Goal: Task Accomplishment & Management: Use online tool/utility

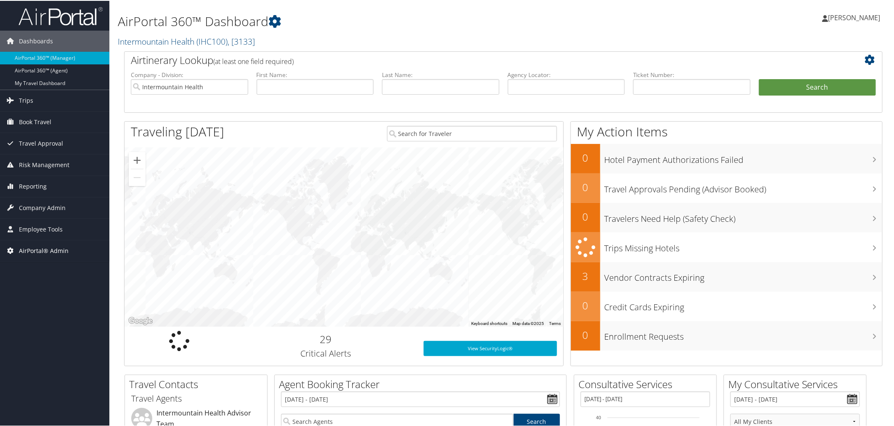
click at [54, 246] on span "AirPortal® Admin" at bounding box center [44, 249] width 50 height 21
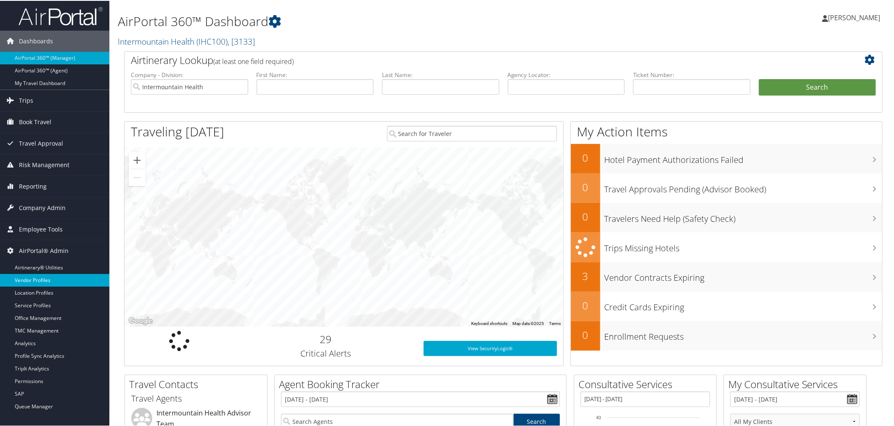
click at [39, 280] on link "Vendor Profiles" at bounding box center [54, 279] width 109 height 13
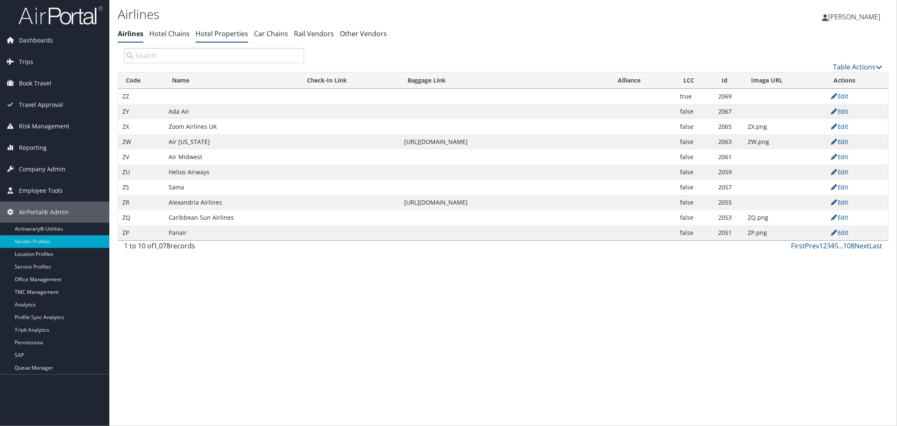
click at [224, 34] on link "Hotel Properties" at bounding box center [222, 33] width 53 height 9
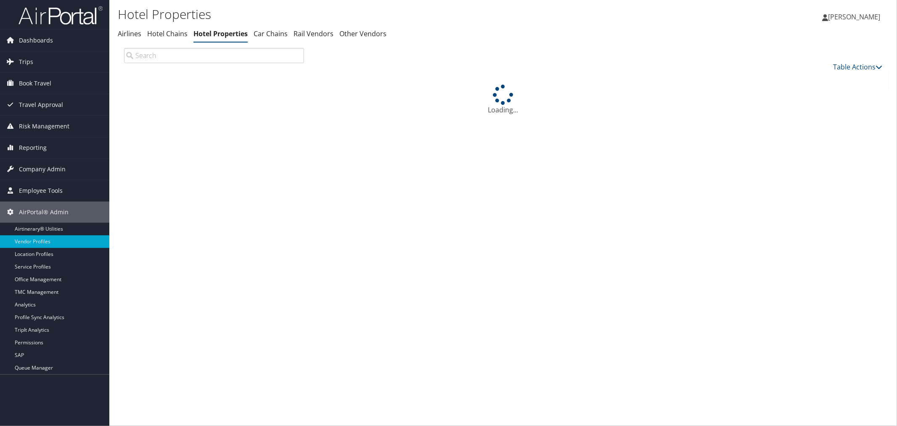
click at [190, 57] on input "search" at bounding box center [214, 55] width 180 height 15
paste input "206) 464-1980"
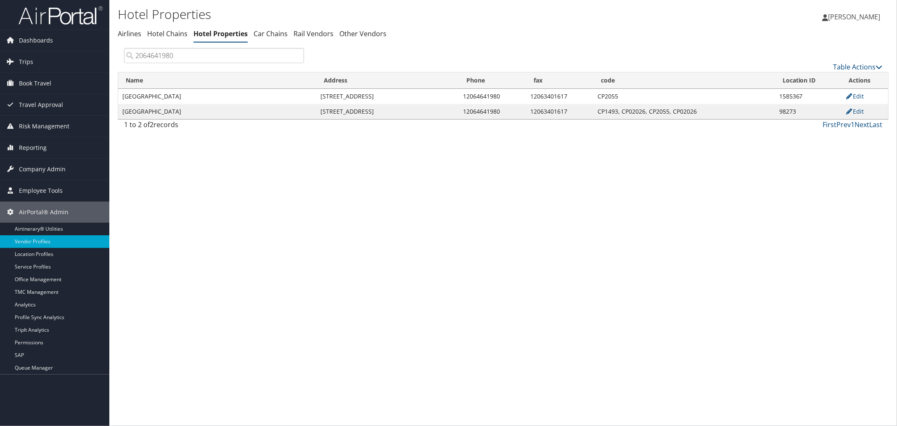
type input "2064641980"
click at [863, 110] on link "Edit" at bounding box center [855, 111] width 19 height 8
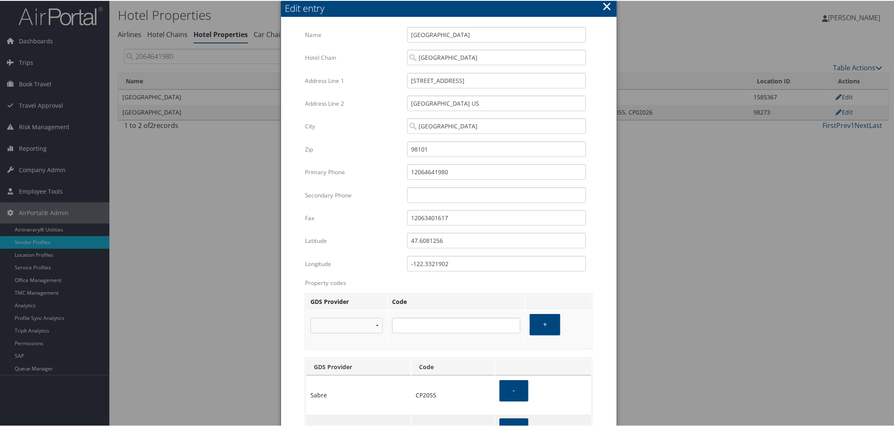
click at [602, 5] on button "×" at bounding box center [607, 5] width 10 height 17
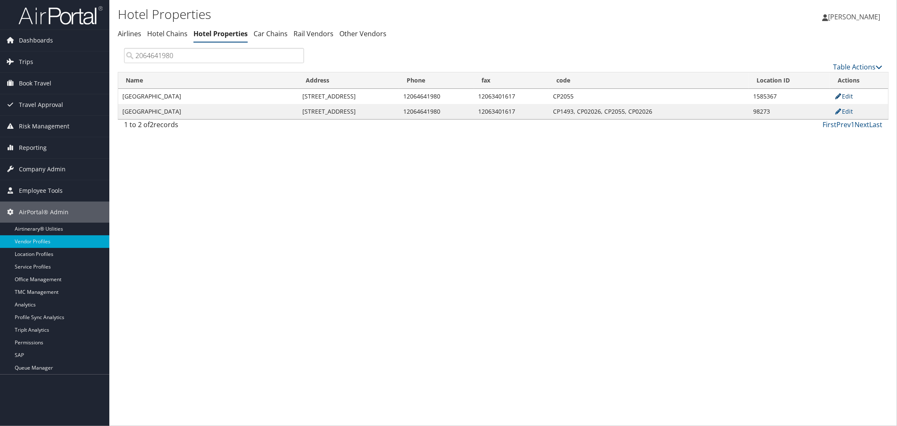
click at [844, 97] on link "Edit" at bounding box center [844, 96] width 19 height 8
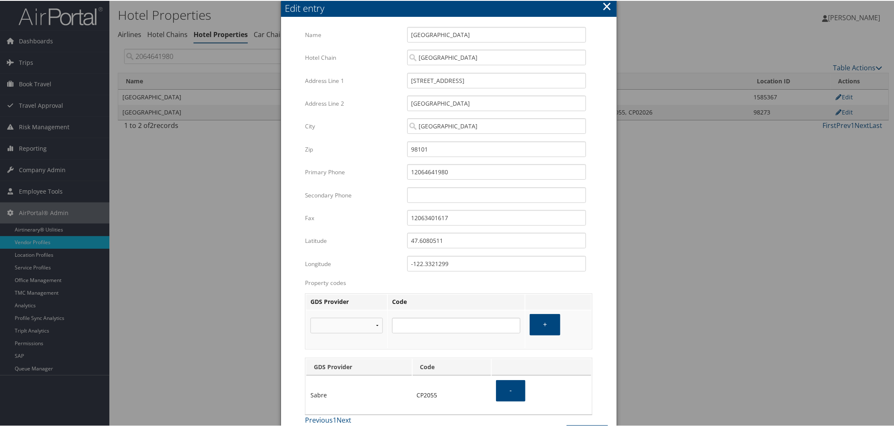
click at [605, 9] on button "×" at bounding box center [607, 5] width 10 height 17
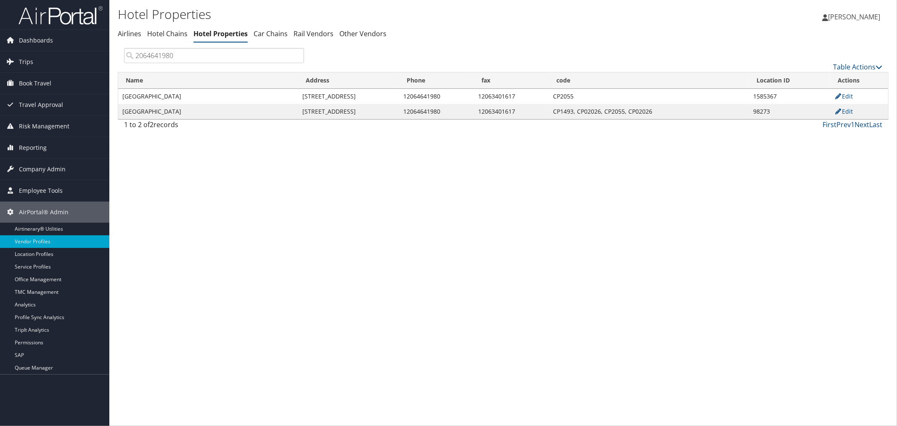
click at [758, 108] on td "98273" at bounding box center [789, 111] width 81 height 15
copy td "98273"
click at [761, 93] on td "1585367" at bounding box center [789, 96] width 81 height 15
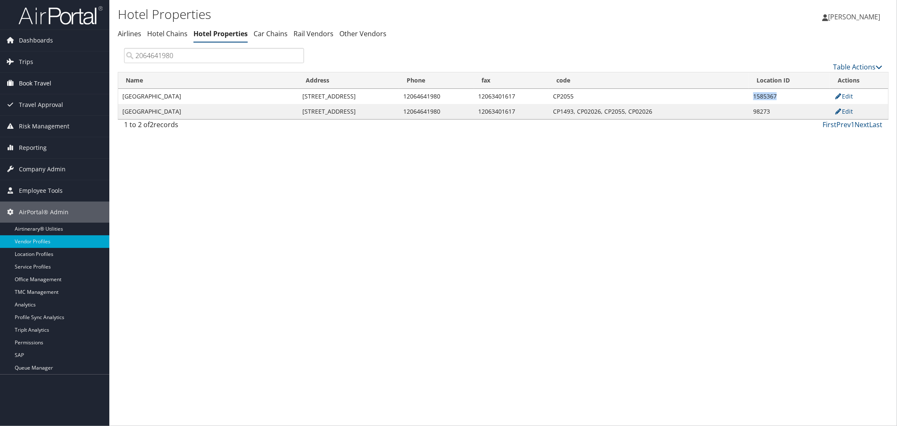
copy td "1585367"
click at [267, 34] on link "Car Chains" at bounding box center [271, 33] width 34 height 9
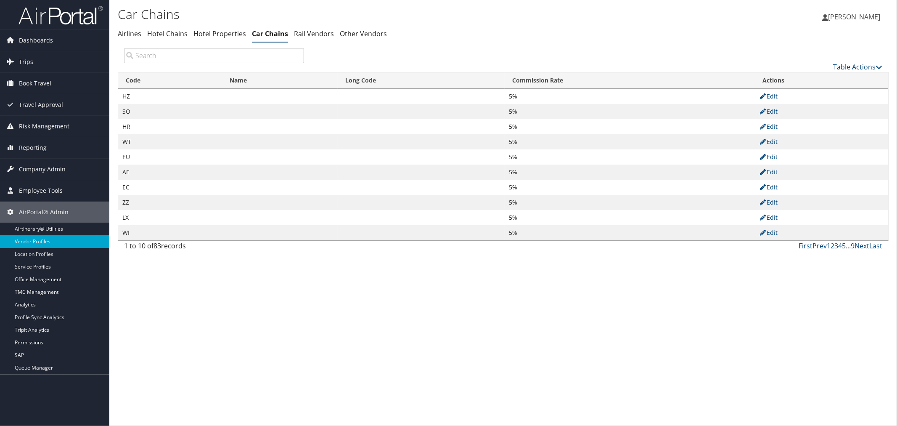
click at [205, 61] on input "search" at bounding box center [214, 55] width 180 height 15
paste input "AG"
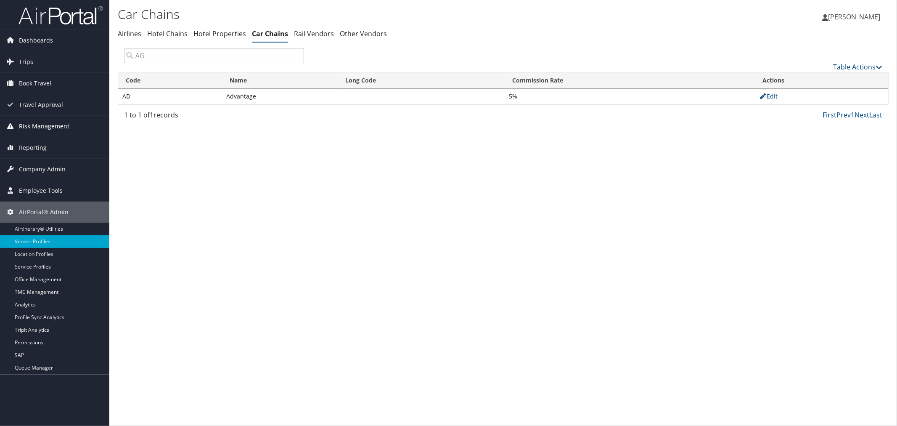
type input "AG"
click at [840, 66] on link "Table Actions" at bounding box center [857, 66] width 49 height 9
click at [788, 82] on link "New Record" at bounding box center [830, 79] width 111 height 14
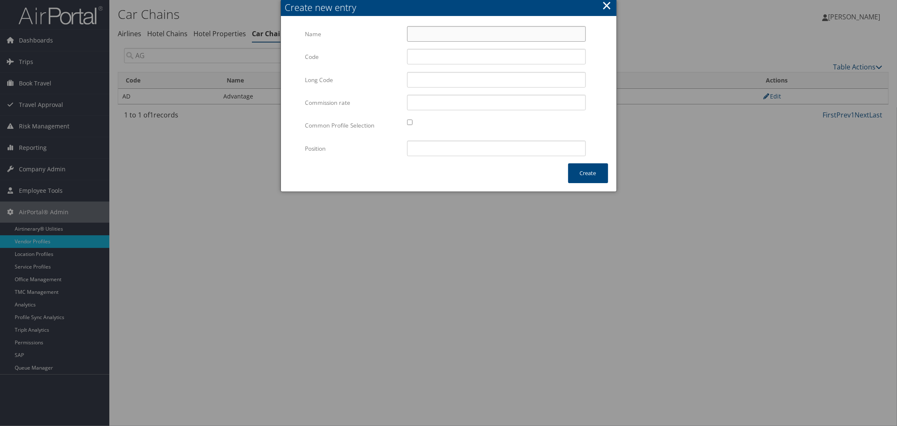
click at [430, 37] on input "Name" at bounding box center [496, 34] width 179 height 16
paste input "All Save car rental"
click at [446, 35] on input "All Save car rental" at bounding box center [496, 34] width 179 height 16
type input "All Save Car Rental"
drag, startPoint x: 364, startPoint y: 55, endPoint x: 368, endPoint y: 53, distance: 4.6
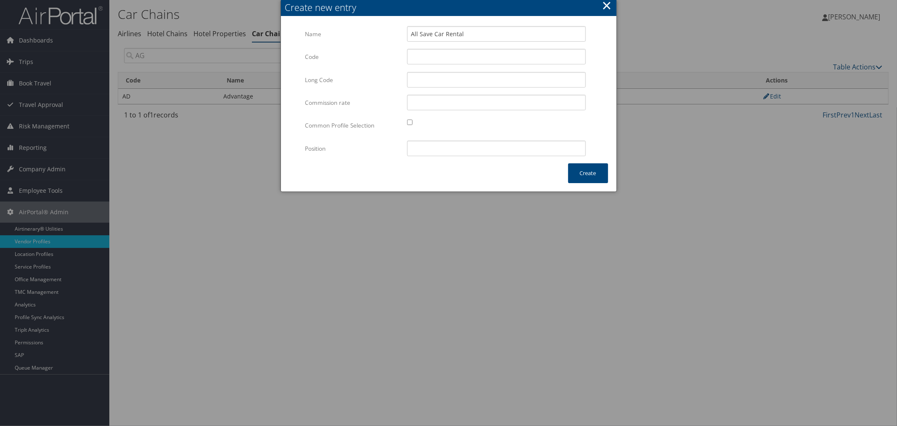
click at [367, 53] on label "Code" at bounding box center [352, 57] width 95 height 16
click at [407, 53] on input "Code" at bounding box center [496, 57] width 179 height 16
type input "AG"
click at [411, 124] on input "checkbox" at bounding box center [409, 121] width 5 height 5
checkbox input "true"
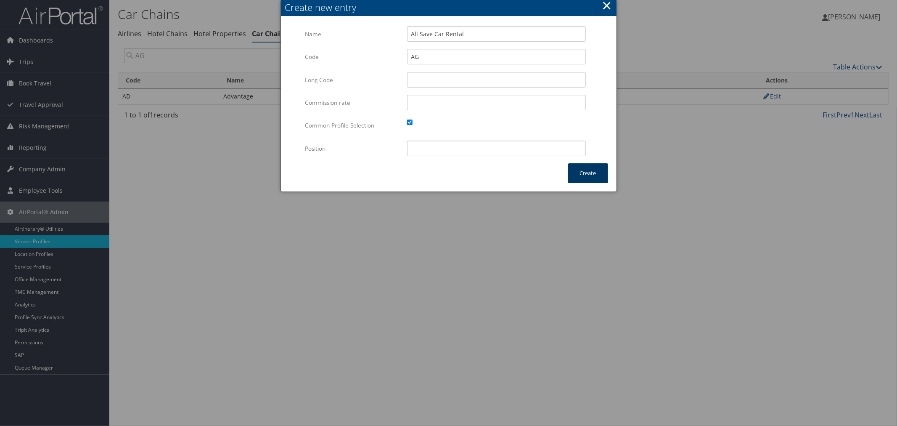
click at [574, 174] on button "Create" at bounding box center [588, 173] width 40 height 20
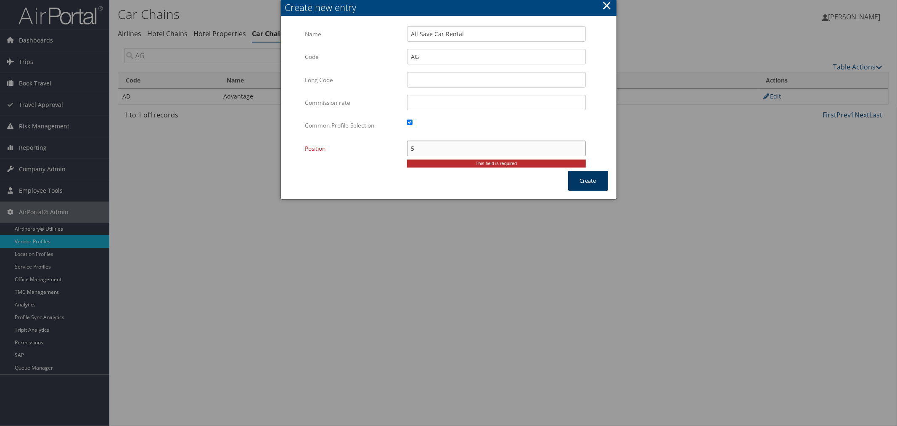
type input "5"
click at [577, 178] on button "Create" at bounding box center [588, 181] width 40 height 20
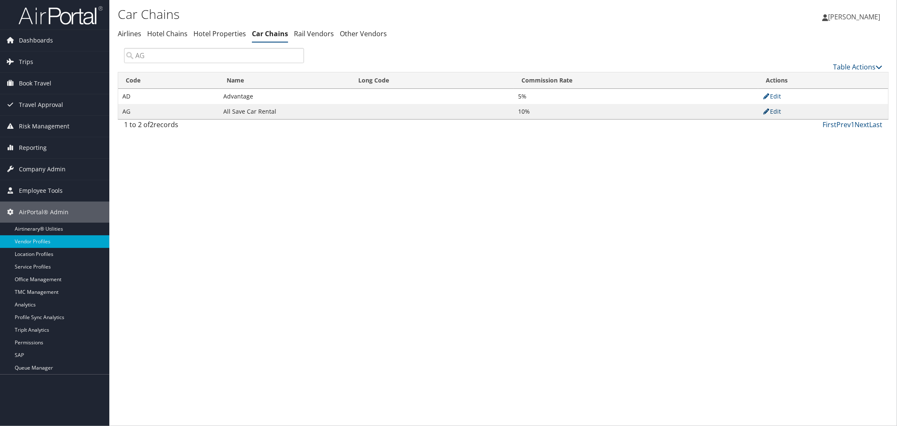
click at [780, 111] on link "Edit" at bounding box center [772, 111] width 19 height 8
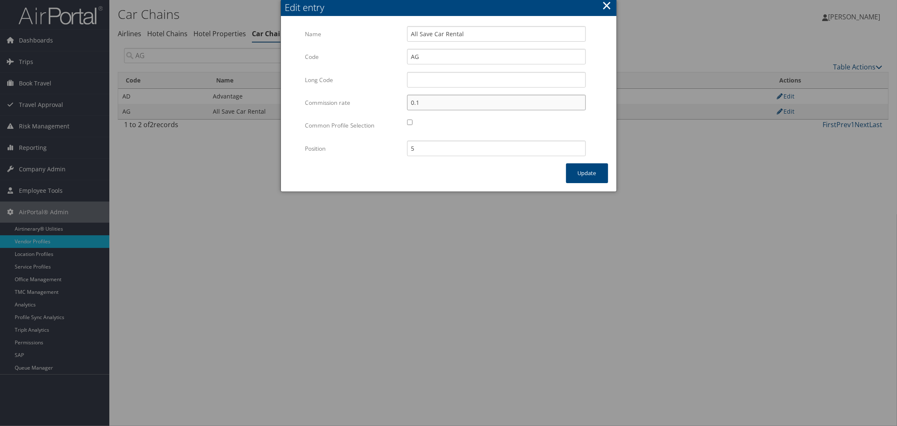
click at [423, 103] on input "0.1" at bounding box center [496, 103] width 179 height 16
type input "0.05"
click at [602, 175] on button "Update" at bounding box center [587, 173] width 42 height 20
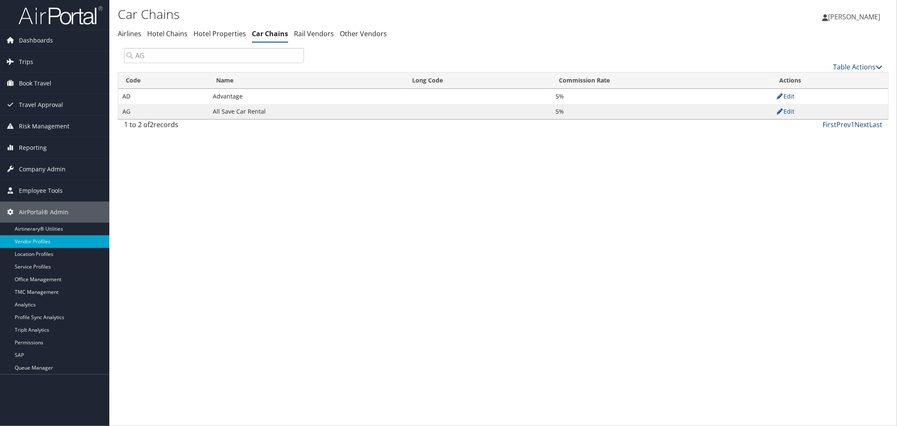
click at [791, 100] on td "Edit" at bounding box center [830, 96] width 117 height 15
click at [791, 97] on link "Edit" at bounding box center [785, 96] width 19 height 8
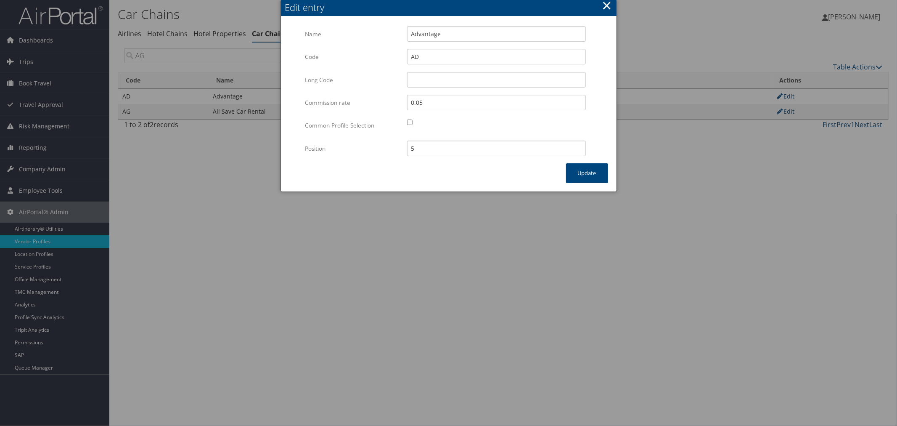
click at [607, 7] on button "×" at bounding box center [607, 5] width 10 height 17
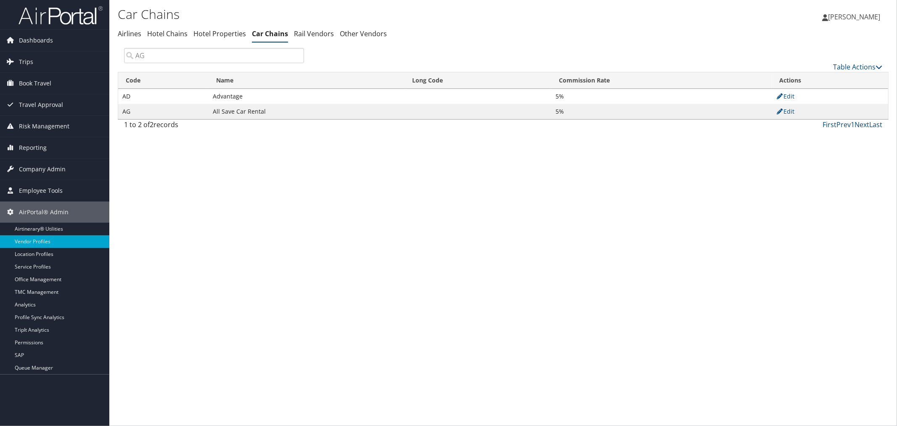
click at [792, 111] on link "Edit" at bounding box center [785, 111] width 19 height 8
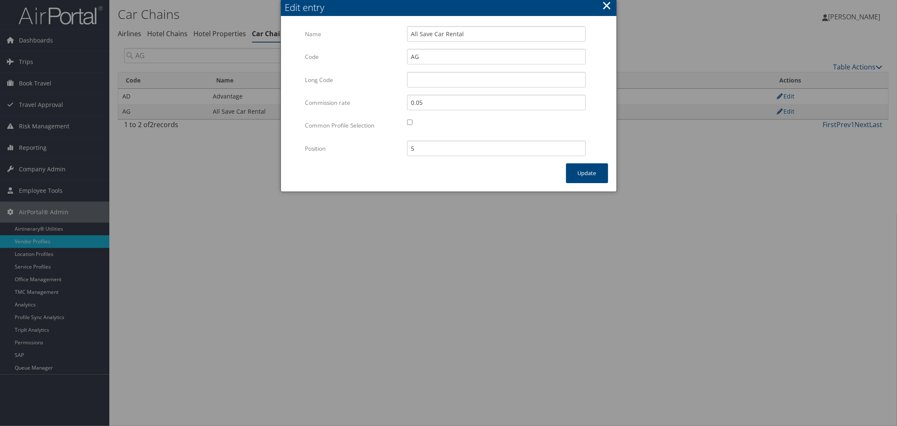
click at [427, 169] on div "× Edit entry Id Multiple values The selected items contain different values for…" at bounding box center [449, 96] width 337 height 192
click at [605, 9] on button "×" at bounding box center [607, 5] width 10 height 17
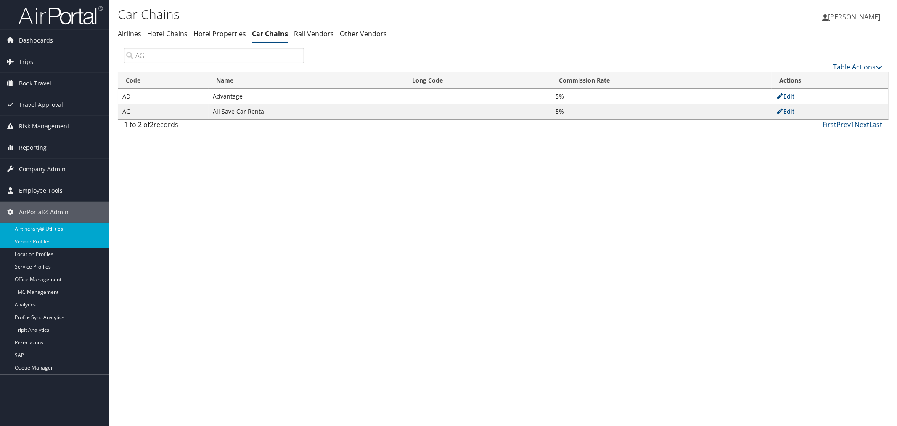
click at [41, 229] on link "Airtinerary® Utilities" at bounding box center [54, 229] width 109 height 13
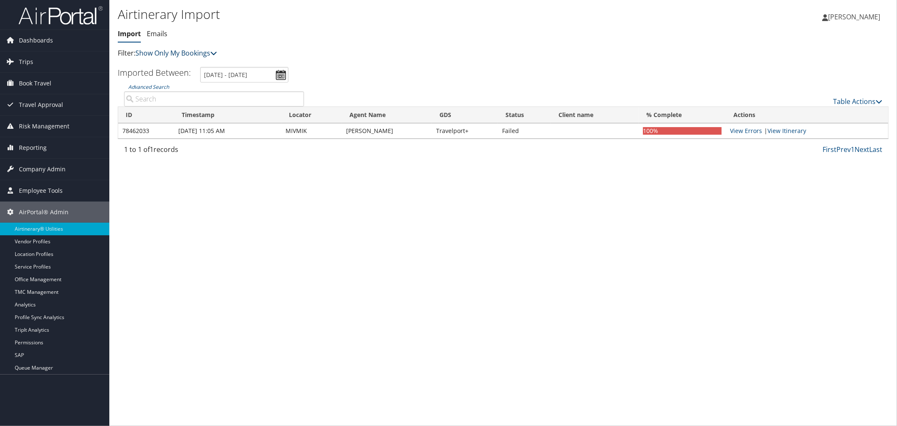
click at [184, 53] on link "Show Only My Bookings" at bounding box center [176, 52] width 82 height 9
click at [183, 61] on link "Show My TMC Bookings" at bounding box center [193, 66] width 111 height 14
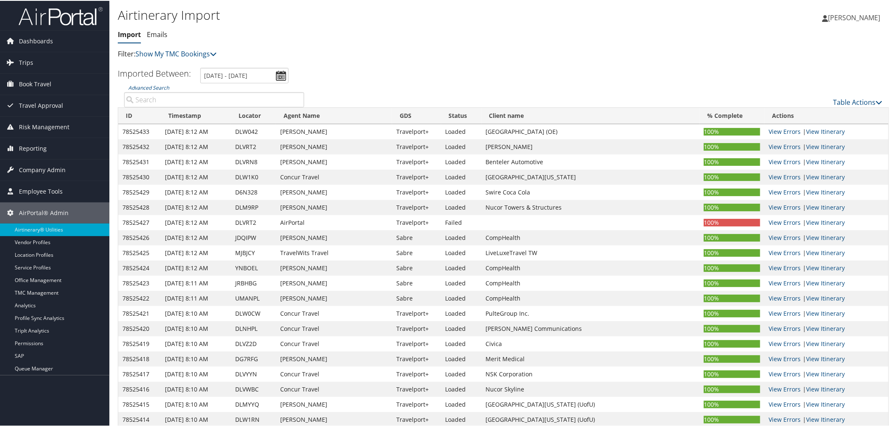
click at [199, 100] on input "Advanced Search" at bounding box center [214, 98] width 180 height 15
paste input "DK40QX"
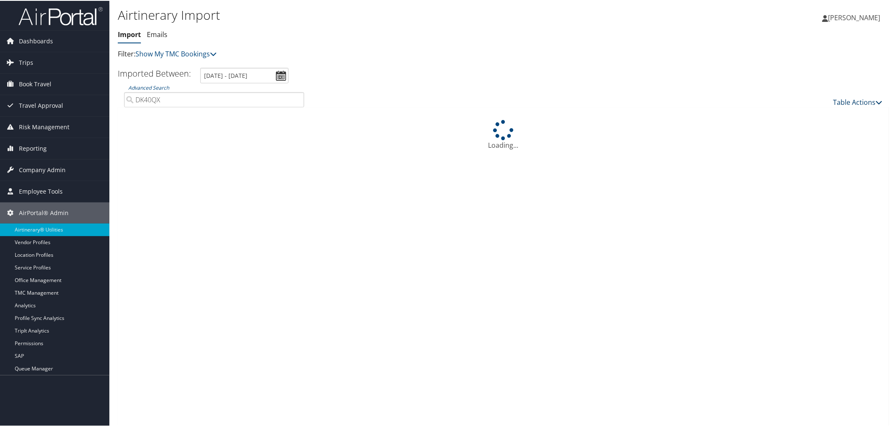
type input "DK40QX"
click at [852, 99] on link "Table Actions" at bounding box center [857, 101] width 49 height 9
click at [808, 123] on link "Import Itinerary" at bounding box center [830, 128] width 111 height 14
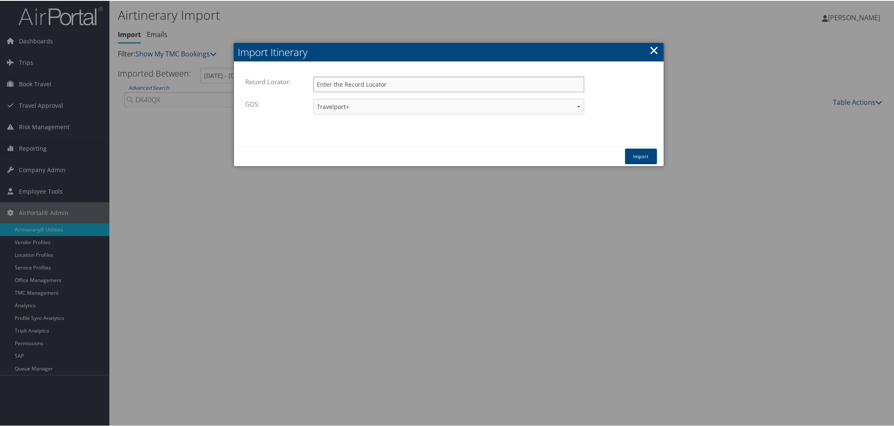
click at [462, 88] on input "Record Locator:" at bounding box center [448, 84] width 271 height 16
paste input "DK40QX"
type input "DK40QX"
click at [644, 154] on button "Import" at bounding box center [641, 156] width 32 height 16
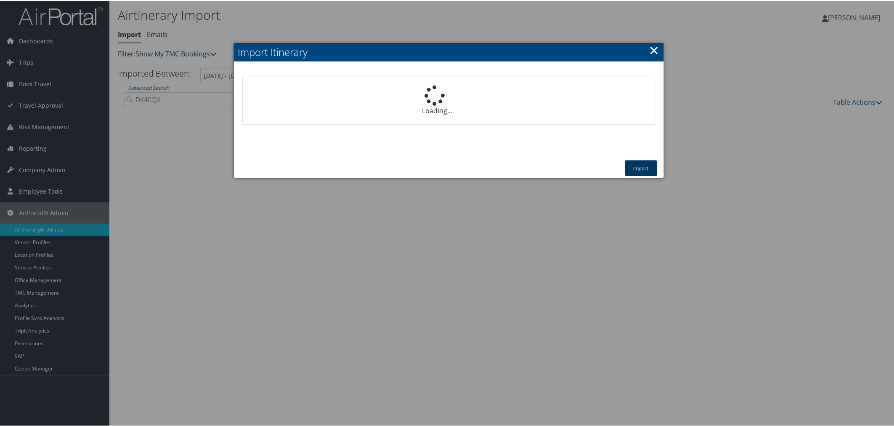
select select "1P"
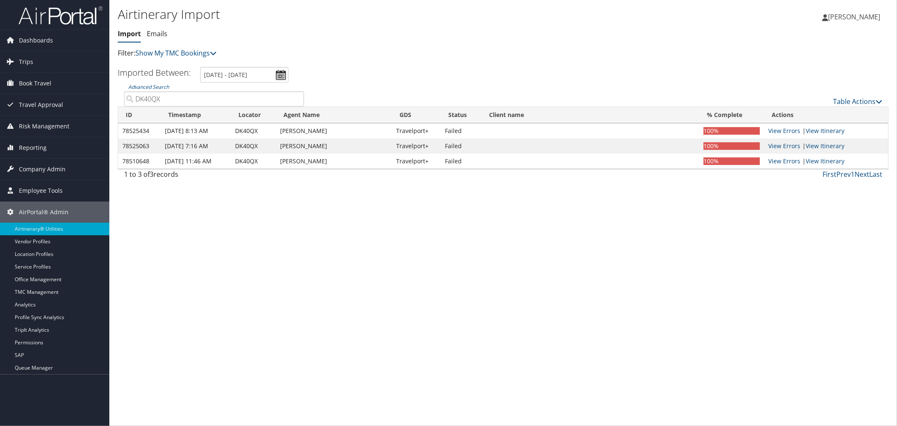
drag, startPoint x: 162, startPoint y: 97, endPoint x: 135, endPoint y: 98, distance: 26.9
click at [135, 98] on input "DK40QX" at bounding box center [214, 98] width 180 height 15
click at [32, 64] on link "Trips" at bounding box center [54, 61] width 109 height 21
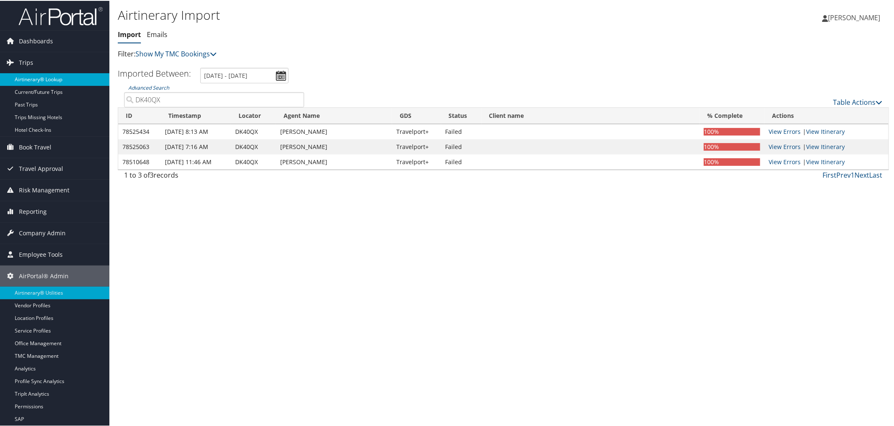
drag, startPoint x: 49, startPoint y: 78, endPoint x: 97, endPoint y: 26, distance: 70.6
click at [281, 71] on input "[DATE] - [DATE]" at bounding box center [244, 75] width 88 height 16
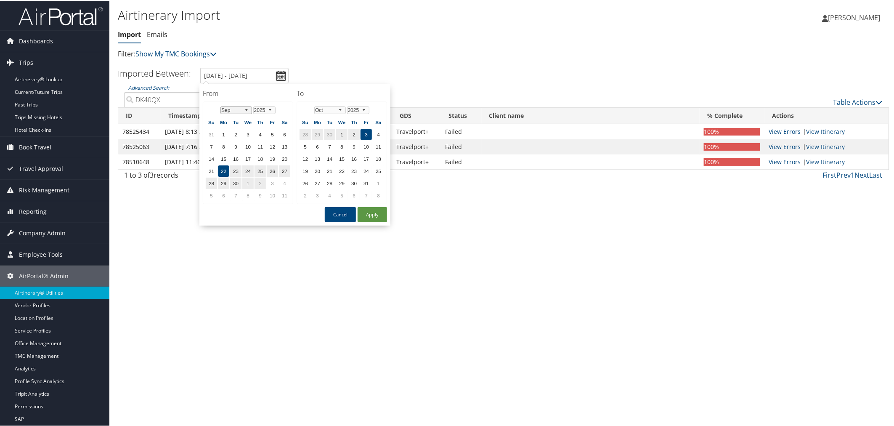
click at [246, 108] on select "Jan Feb Mar Apr May Jun [DATE] Aug Sep Oct Nov Dec" at bounding box center [236, 110] width 32 height 8
click at [244, 130] on td "1" at bounding box center [247, 133] width 11 height 11
click at [368, 212] on button "Apply" at bounding box center [372, 213] width 29 height 15
type input "1/1/2025 - 10/3/2025"
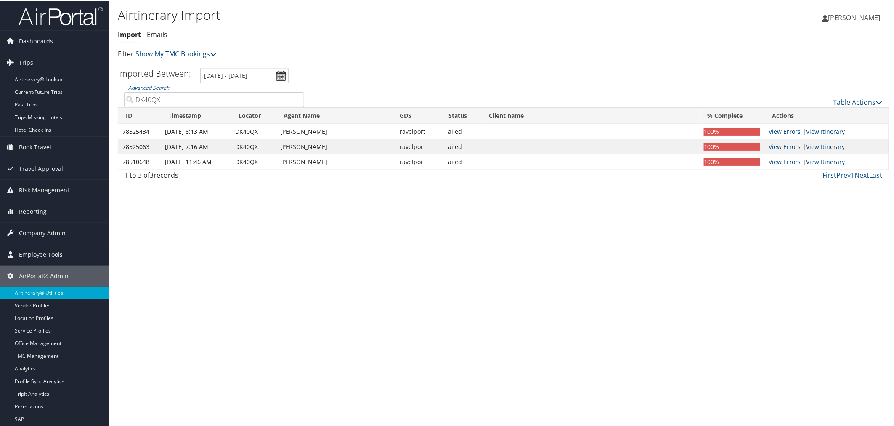
drag, startPoint x: 796, startPoint y: 161, endPoint x: 788, endPoint y: 155, distance: 10.6
click at [796, 160] on link "View Errors" at bounding box center [785, 161] width 32 height 8
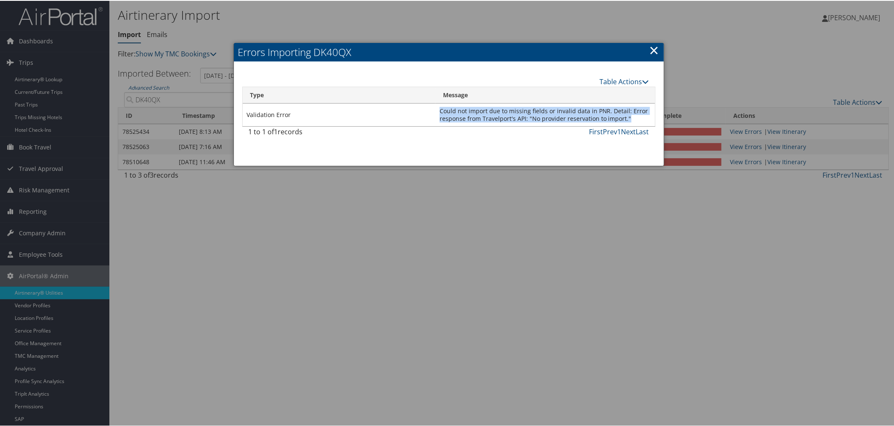
drag, startPoint x: 626, startPoint y: 118, endPoint x: 432, endPoint y: 113, distance: 193.6
click at [432, 113] on tr "Validation Error Could not import due to missing fields or invalid data in PNR.…" at bounding box center [449, 114] width 412 height 23
copy tr "Could not import due to missing fields or invalid data in PNR. Detail: Error re…"
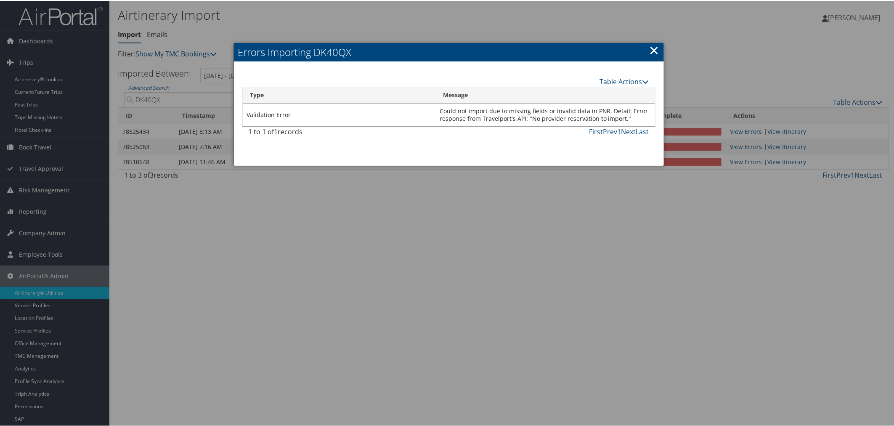
click at [406, 20] on div at bounding box center [448, 213] width 897 height 426
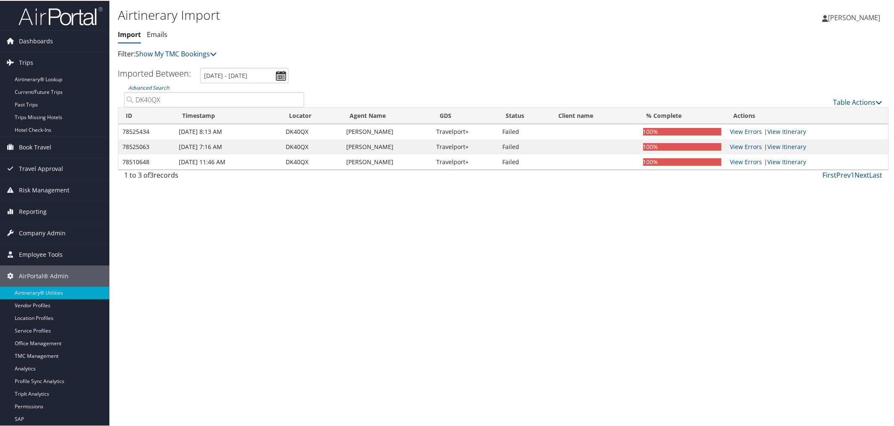
click at [302, 34] on ul "Import Emails" at bounding box center [375, 34] width 514 height 15
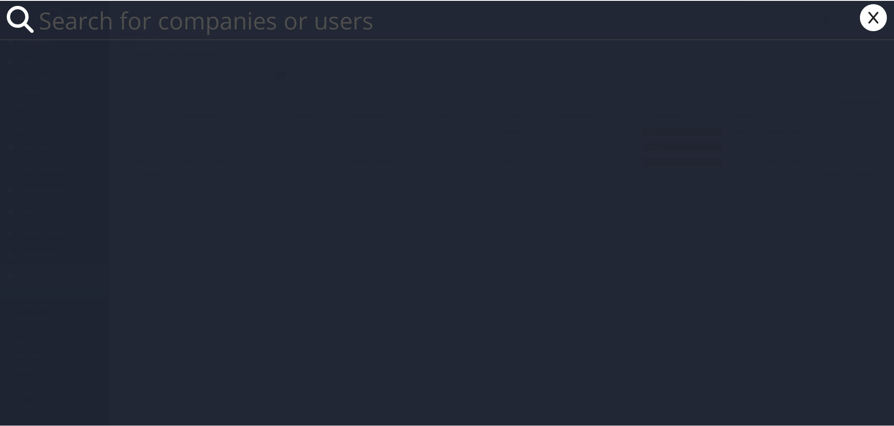
paste input "[EMAIL_ADDRESS][DOMAIN_NAME]"
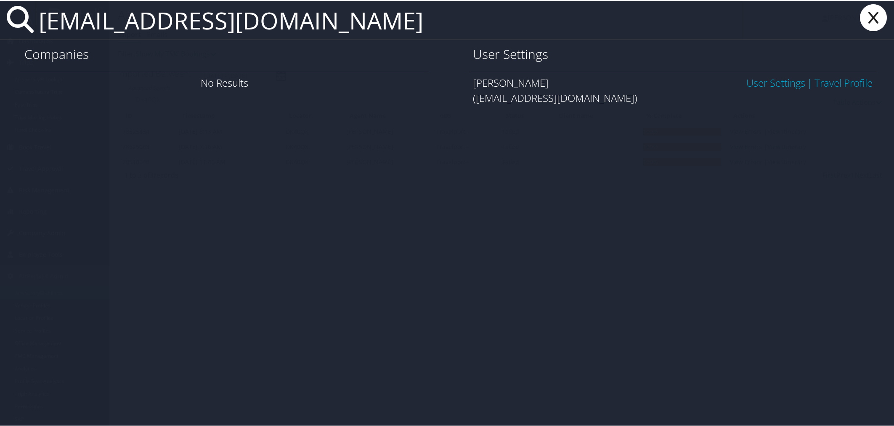
type input "[EMAIL_ADDRESS][DOMAIN_NAME]"
click at [762, 81] on link "User Settings" at bounding box center [775, 82] width 59 height 14
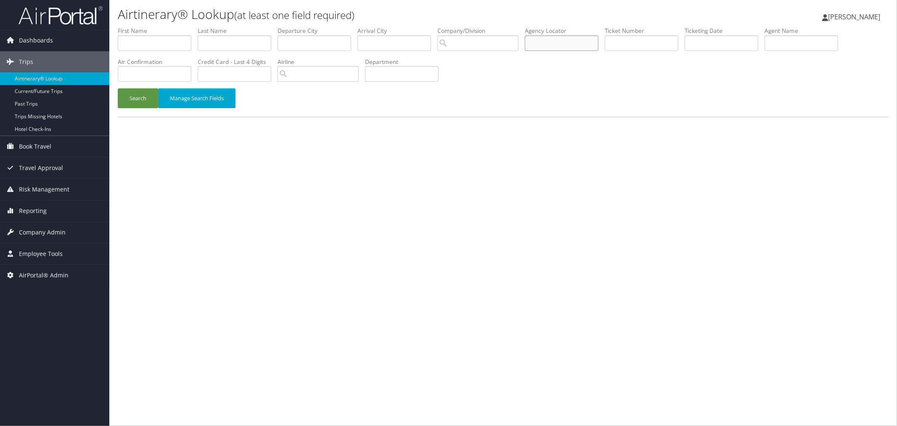
click at [558, 42] on input "text" at bounding box center [562, 43] width 74 height 16
paste input "DK40QX"
type input "DK40QX"
click at [138, 95] on button "Search" at bounding box center [138, 98] width 40 height 20
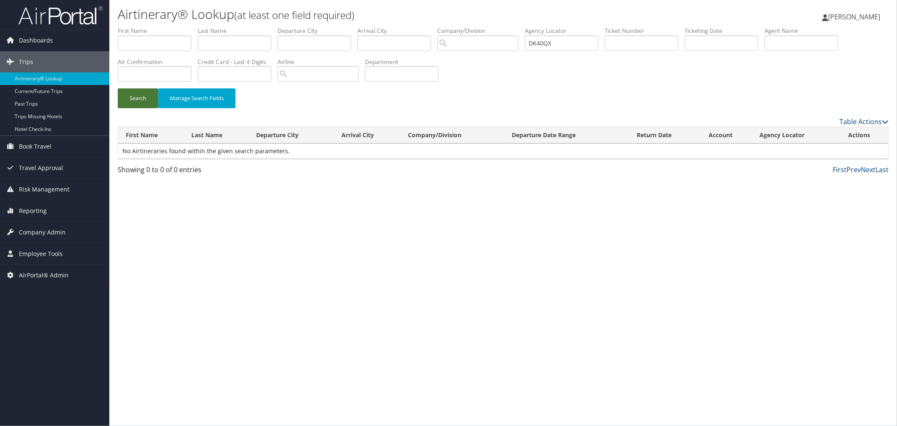
click at [130, 99] on button "Search" at bounding box center [138, 98] width 40 height 20
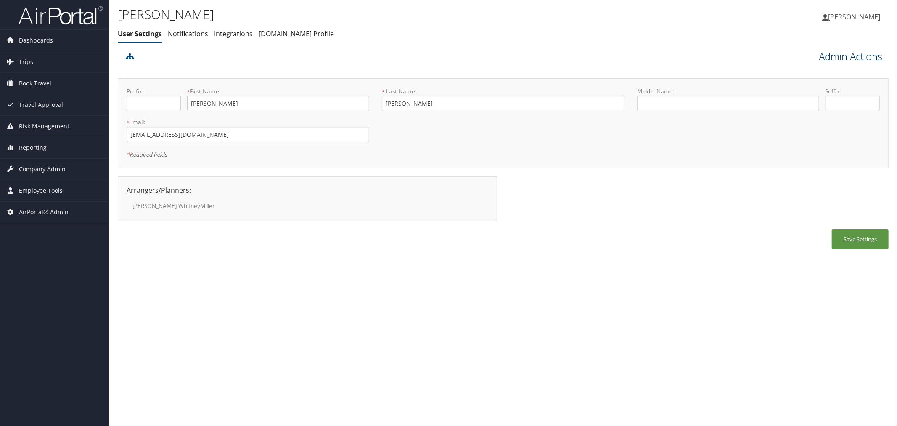
drag, startPoint x: 0, startPoint y: 0, endPoint x: 831, endPoint y: 58, distance: 833.3
click at [831, 58] on link "Admin Actions" at bounding box center [851, 56] width 64 height 14
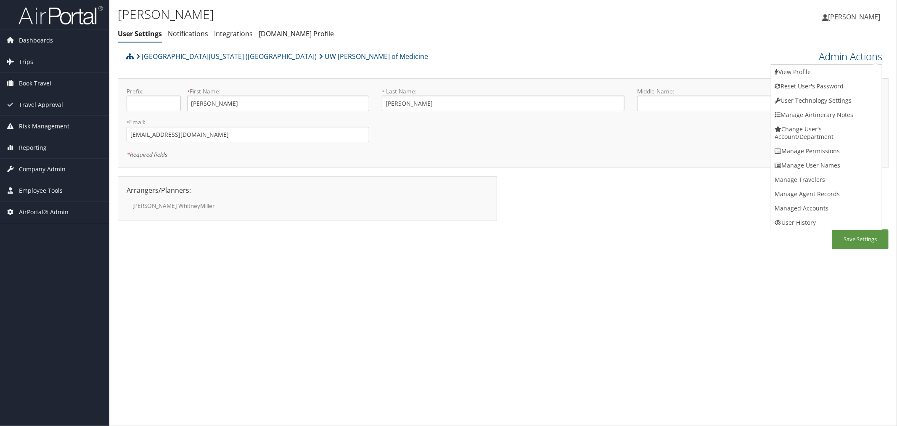
click at [538, 49] on div "[GEOGRAPHIC_DATA][US_STATE] ([GEOGRAPHIC_DATA]) UW [PERSON_NAME] of Medicine" at bounding box center [407, 59] width 566 height 23
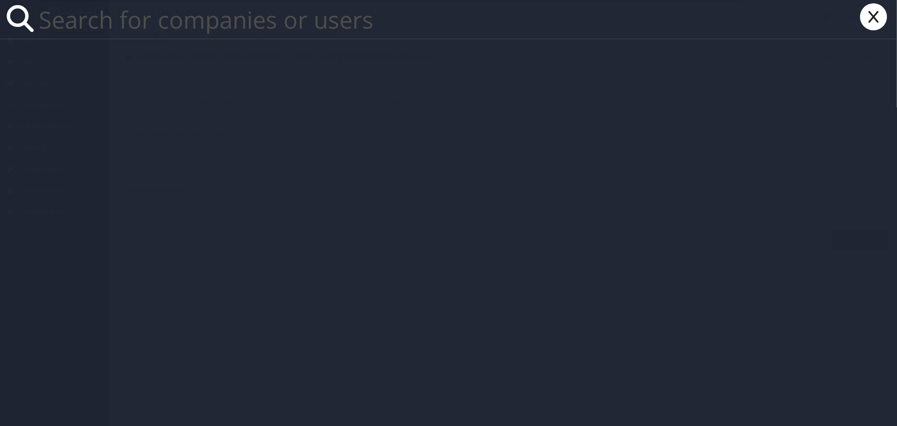
paste input "[EMAIL_ADDRESS][DOMAIN_NAME]"
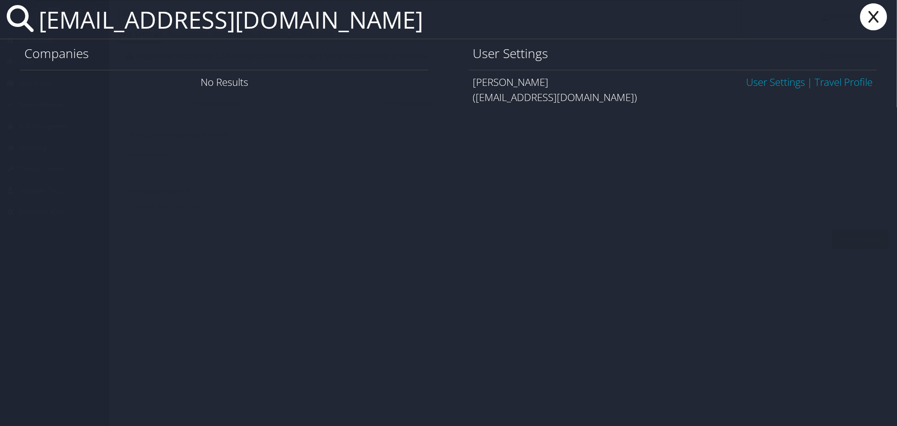
type input "[EMAIL_ADDRESS][DOMAIN_NAME]"
click at [833, 78] on link "Travel Profile" at bounding box center [844, 82] width 58 height 14
